Goal: Navigation & Orientation: Understand site structure

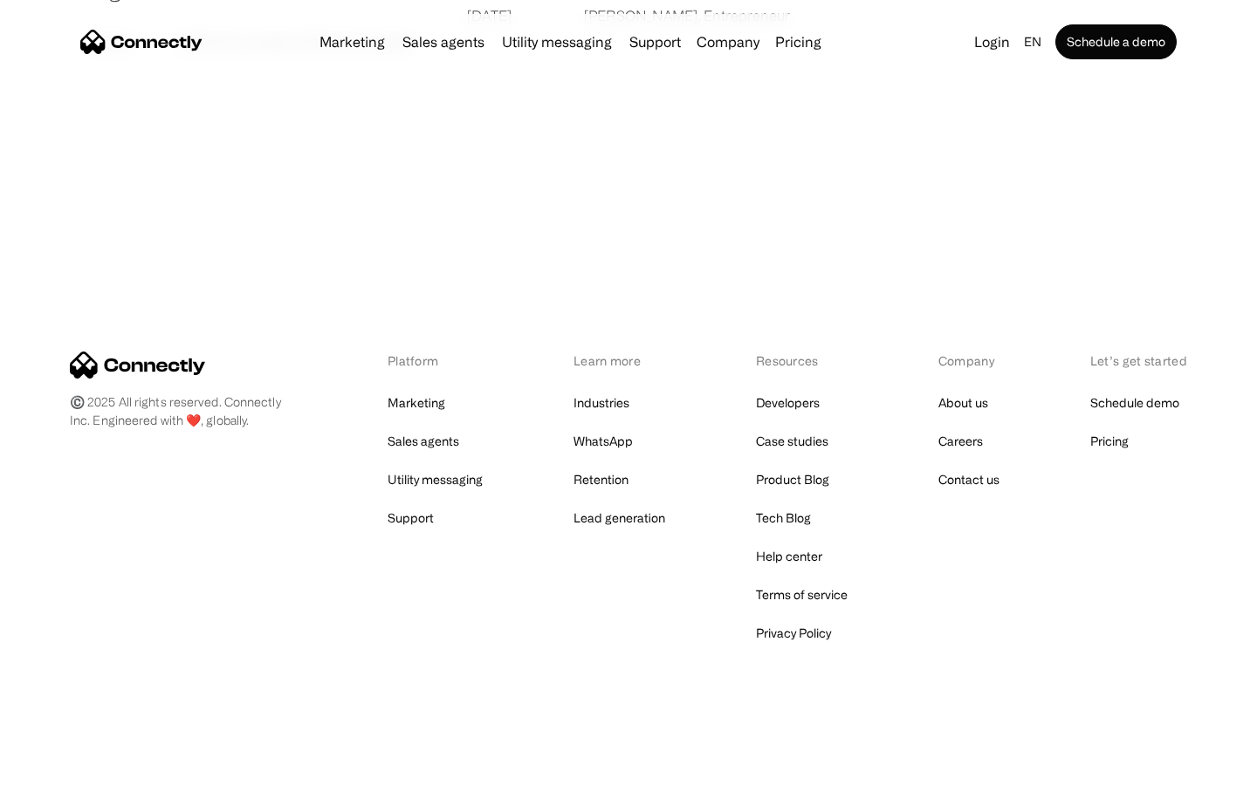
scroll to position [3353, 0]
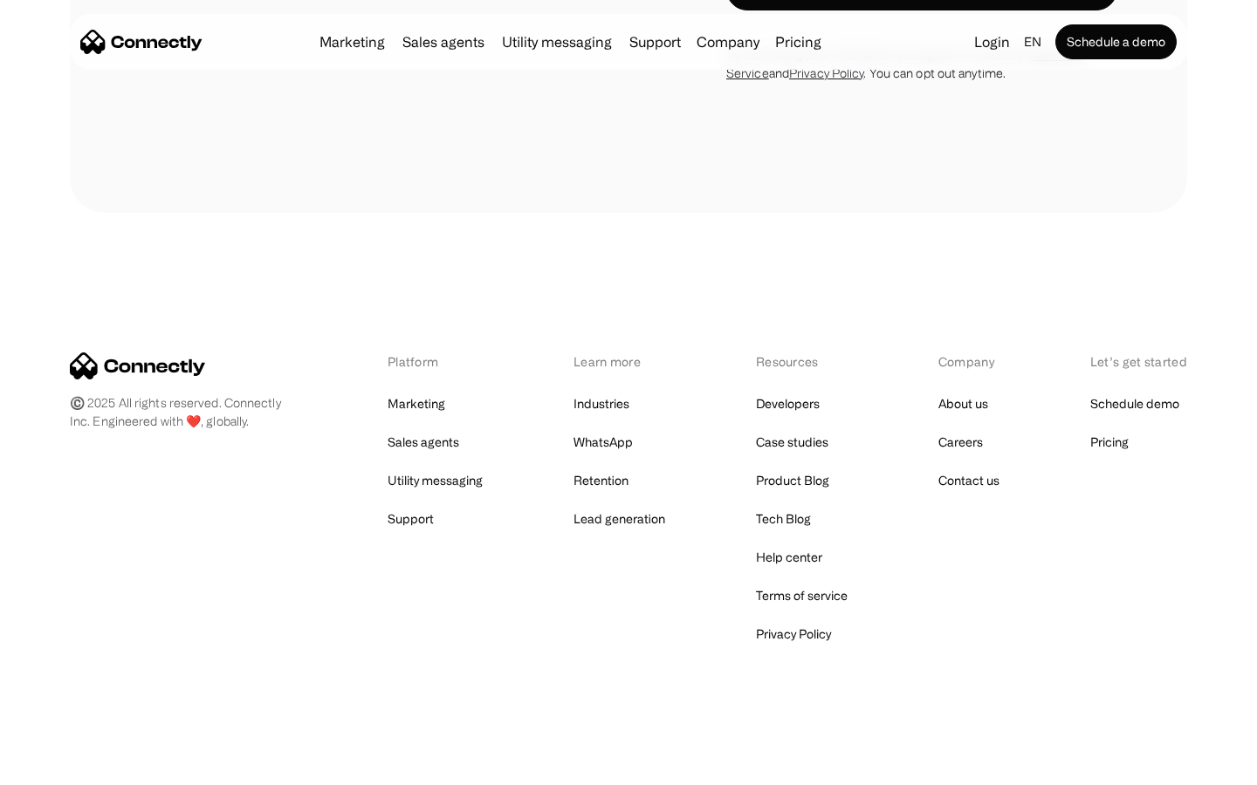
scroll to position [4599, 0]
